Goal: Task Accomplishment & Management: Use online tool/utility

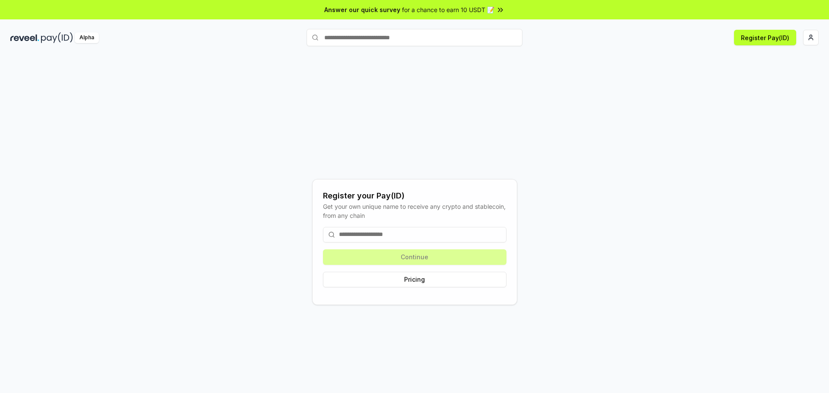
click at [808, 77] on div "Register your Pay(ID) Get your own unique name to receive any crypto and stable…" at bounding box center [414, 242] width 808 height 352
